Goal: Book appointment/travel/reservation

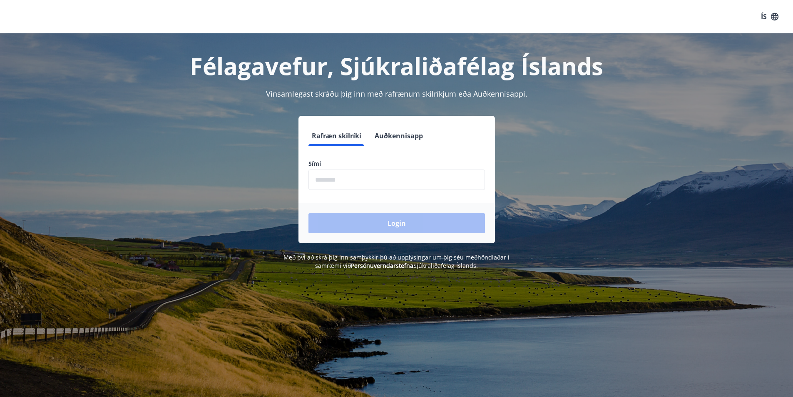
click at [341, 184] on input "phone" at bounding box center [397, 179] width 177 height 20
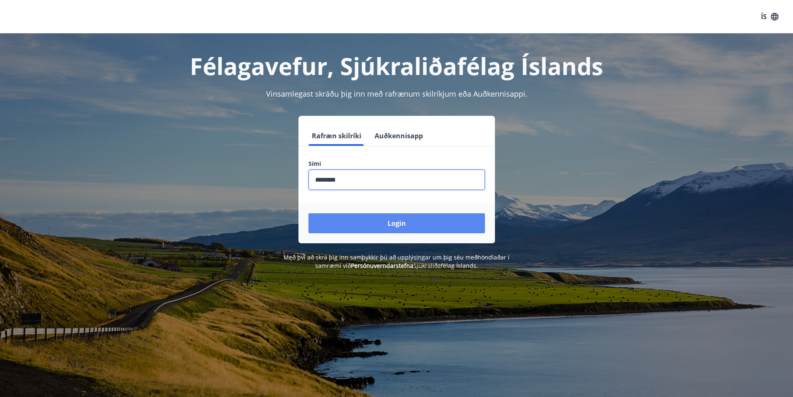
type input "********"
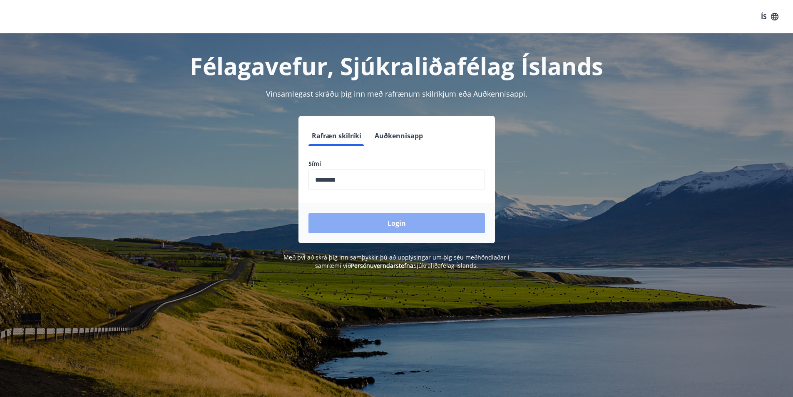
click at [389, 227] on button "Login" at bounding box center [397, 223] width 177 height 20
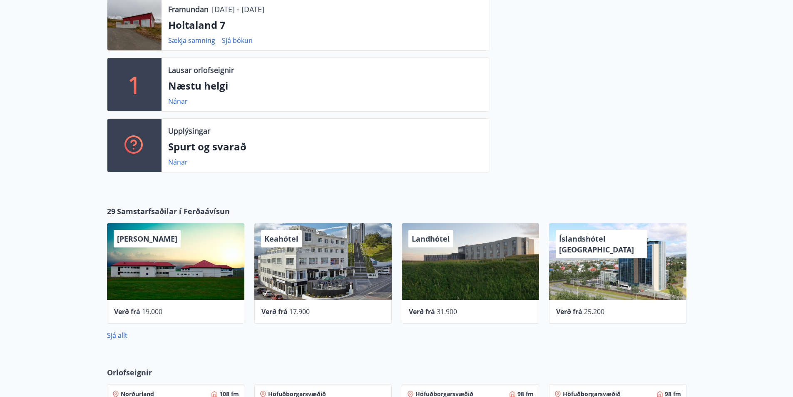
scroll to position [268, 0]
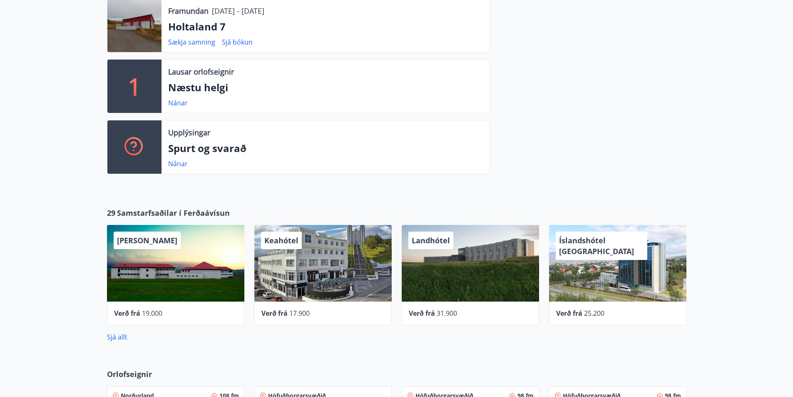
click at [198, 91] on p "Næstu helgi" at bounding box center [325, 87] width 315 height 14
click at [152, 78] on div "1" at bounding box center [134, 86] width 54 height 53
click at [178, 102] on link "Nánar" at bounding box center [178, 102] width 20 height 9
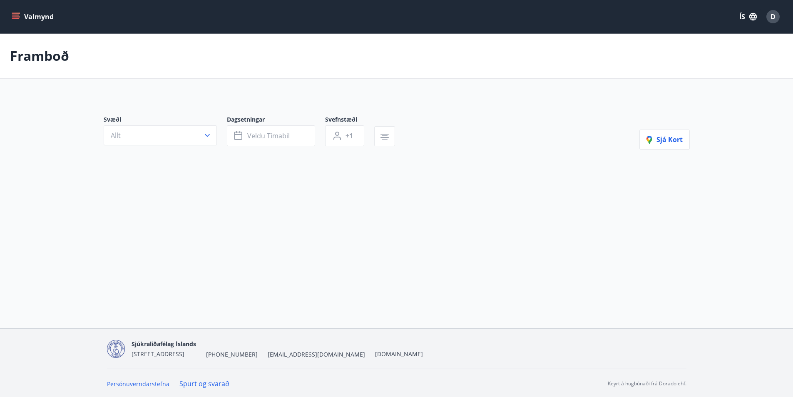
type input "*"
